Goal: Task Accomplishment & Management: Manage account settings

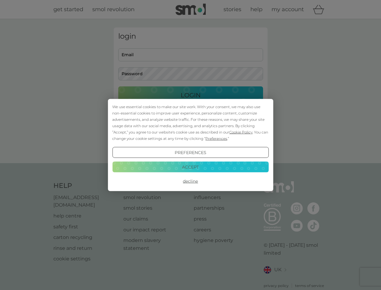
click at [241, 132] on span "Cookie Policy" at bounding box center [240, 132] width 23 height 5
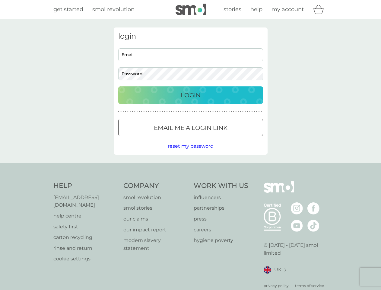
click at [216, 138] on div "login Email Password Login ● ● ● ● ● ● ● ● ● ● ● ● ● ● ● ● ● ● ● ● ● ● ● ● ● ● …" at bounding box center [191, 90] width 154 height 127
click at [190, 152] on div "login Email Password Login ● ● ● ● ● ● ● ● ● ● ● ● ● ● ● ● ● ● ● ● ● ● ● ● ● ● …" at bounding box center [191, 90] width 154 height 127
click at [190, 181] on div "Help [EMAIL_ADDRESS][DOMAIN_NAME] help centre safety first carton recycling rin…" at bounding box center [190, 234] width 275 height 107
click at [190, 167] on div "Help [EMAIL_ADDRESS][DOMAIN_NAME] help centre safety first carton recycling rin…" at bounding box center [190, 234] width 381 height 143
